Goal: Communication & Community: Participate in discussion

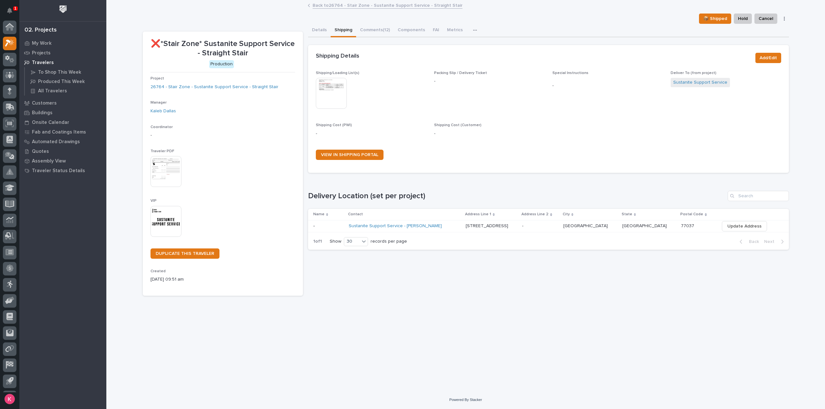
scroll to position [14, 0]
click at [8, 30] on icon at bounding box center [9, 28] width 9 height 7
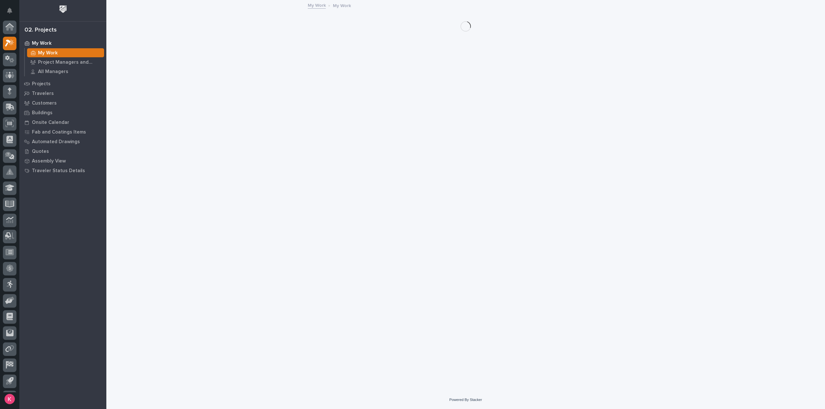
scroll to position [14, 0]
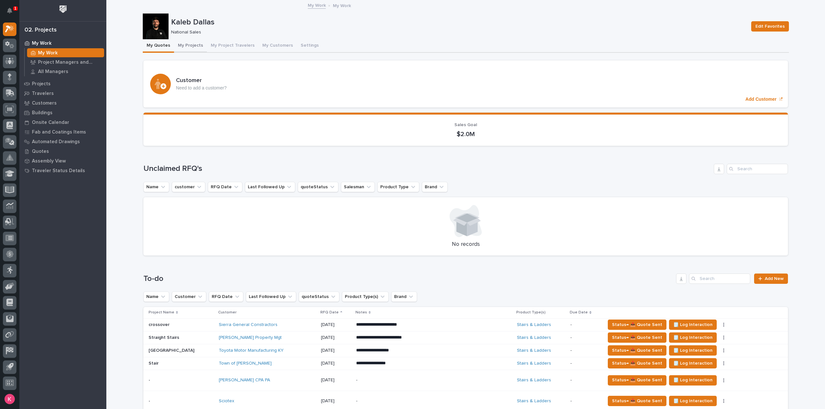
click at [187, 46] on button "My Projects" at bounding box center [190, 46] width 33 height 14
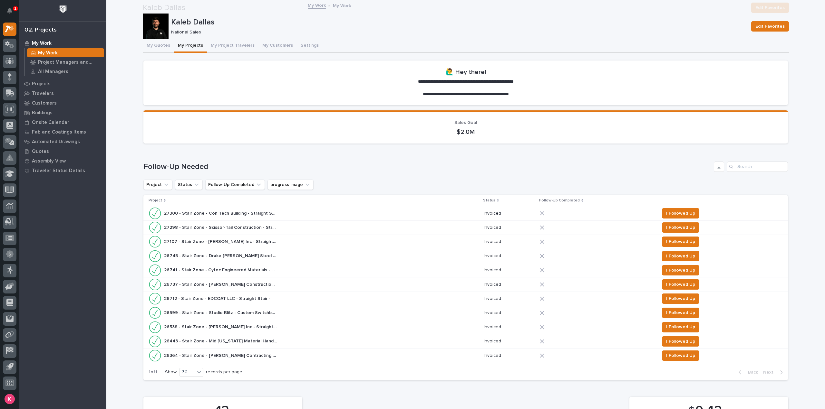
scroll to position [451, 0]
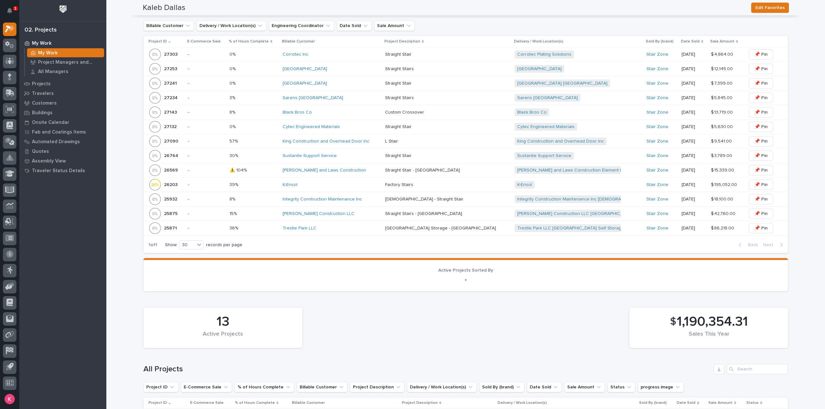
click at [376, 141] on div "King Construction and Overhead Door Inc" at bounding box center [330, 141] width 97 height 5
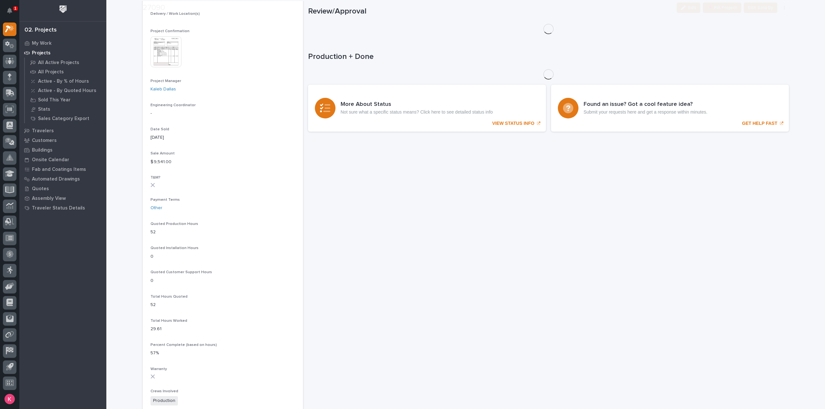
scroll to position [231, 0]
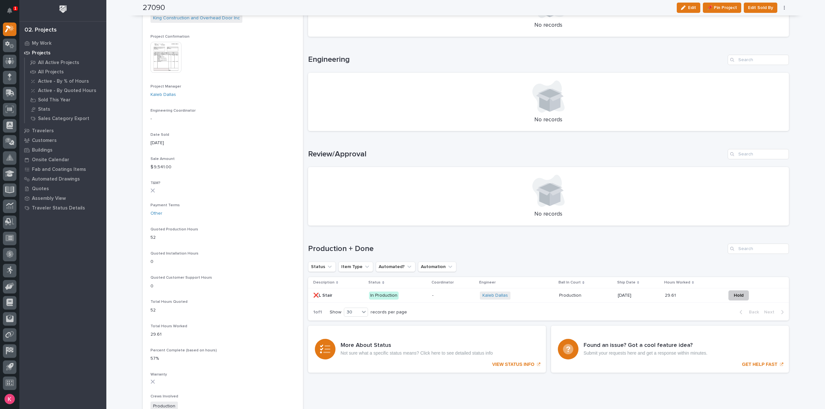
click at [530, 298] on div "Kaleb Dallas + 0" at bounding box center [517, 296] width 74 height 8
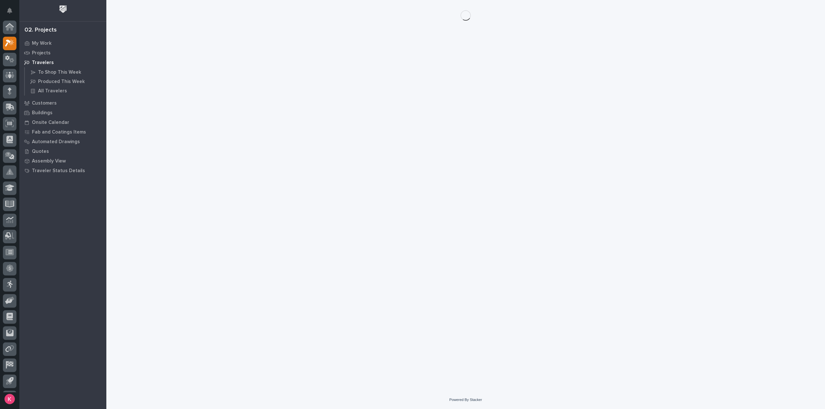
scroll to position [14, 0]
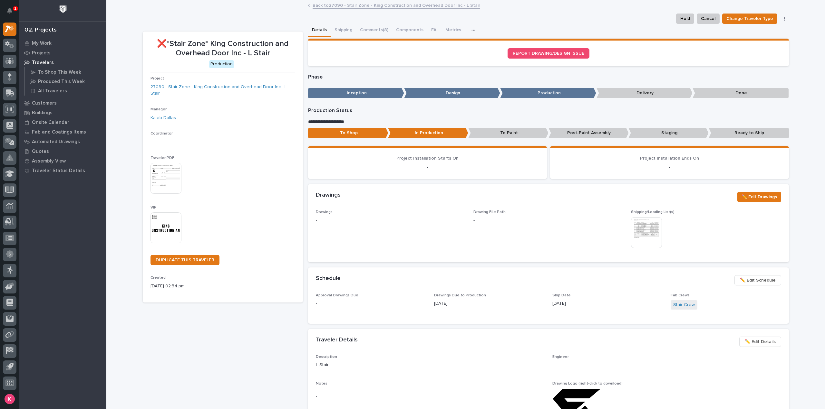
click at [365, 27] on button "Comments (8)" at bounding box center [374, 31] width 36 height 14
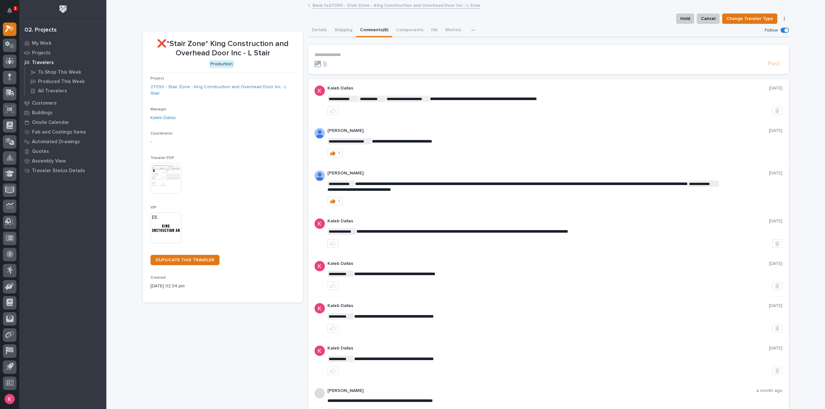
click at [358, 56] on p "**********" at bounding box center [548, 54] width 468 height 5
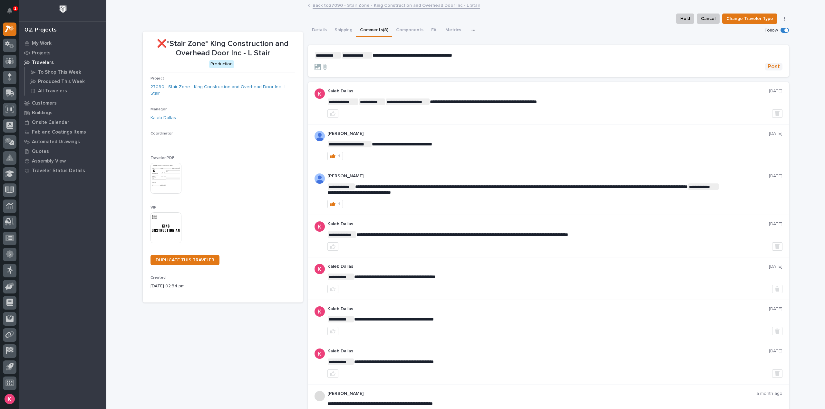
click at [778, 65] on button "Post" at bounding box center [773, 66] width 17 height 7
